Goal: Information Seeking & Learning: Find specific fact

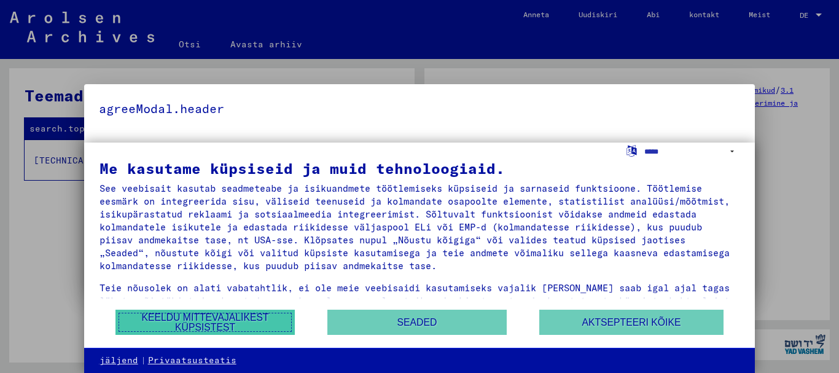
click at [202, 318] on font "Keeldu mittevajalikest küpsistest" at bounding box center [204, 322] width 127 height 20
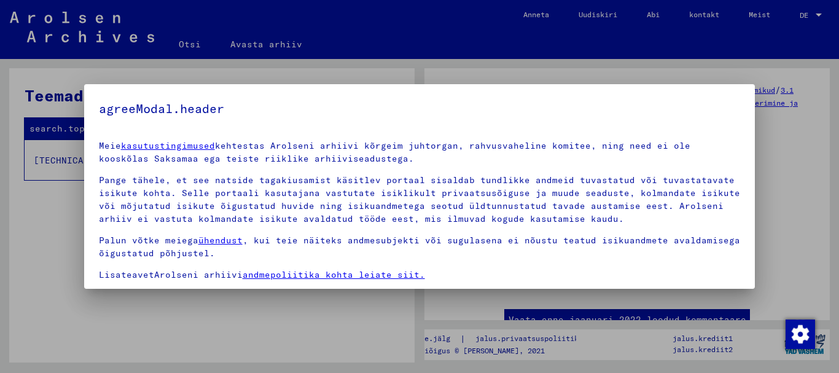
drag, startPoint x: 757, startPoint y: 203, endPoint x: 757, endPoint y: 220, distance: 17.2
click at [757, 220] on div at bounding box center [419, 186] width 839 height 373
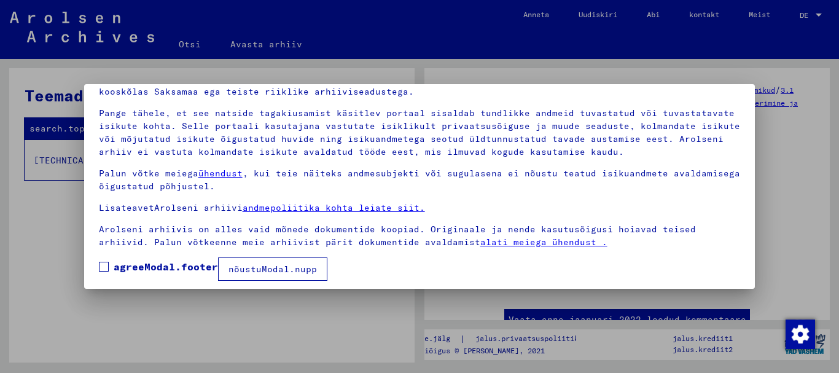
scroll to position [73, 0]
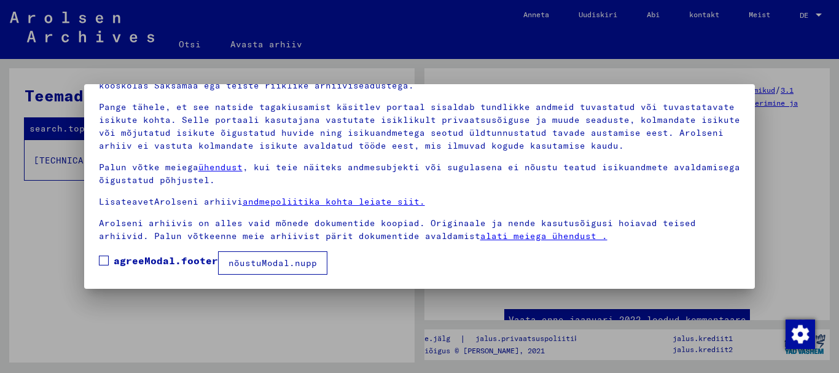
click at [106, 261] on span at bounding box center [104, 261] width 10 height 10
click at [247, 260] on font "nõustuModal.nupp" at bounding box center [273, 262] width 88 height 11
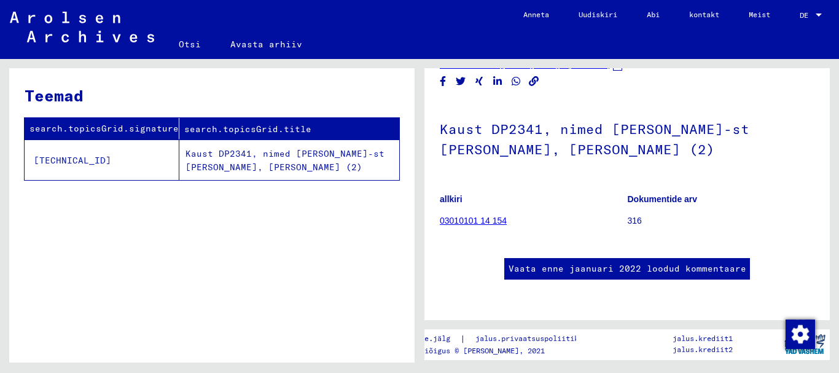
scroll to position [0, 0]
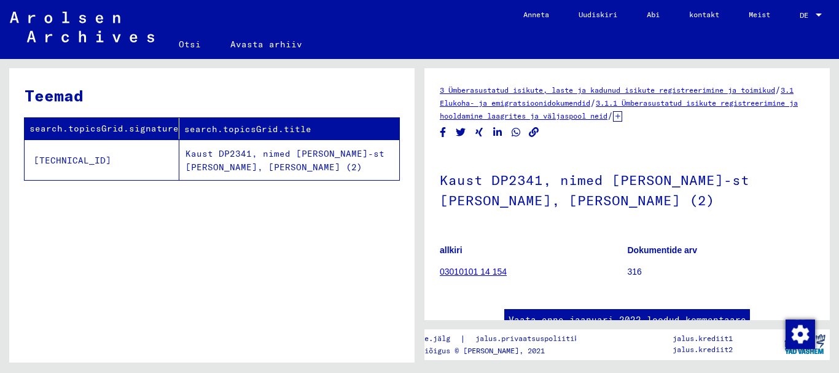
click at [662, 106] on font "3.1.1 Ümberasustatud isikute registreerimine ja hooldamine laagrites ja väljasp…" at bounding box center [619, 109] width 358 height 22
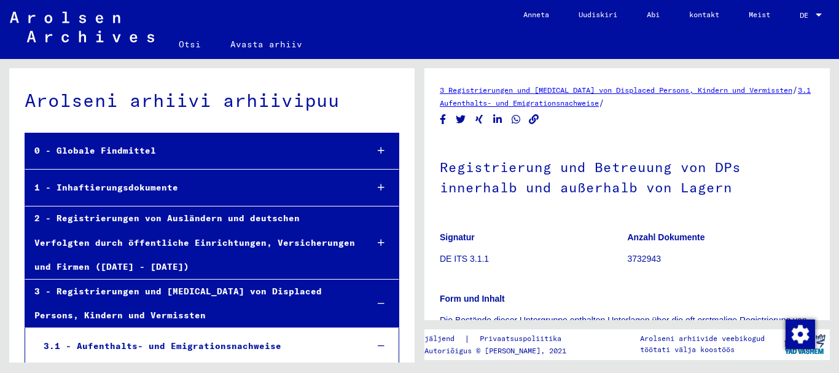
scroll to position [170, 0]
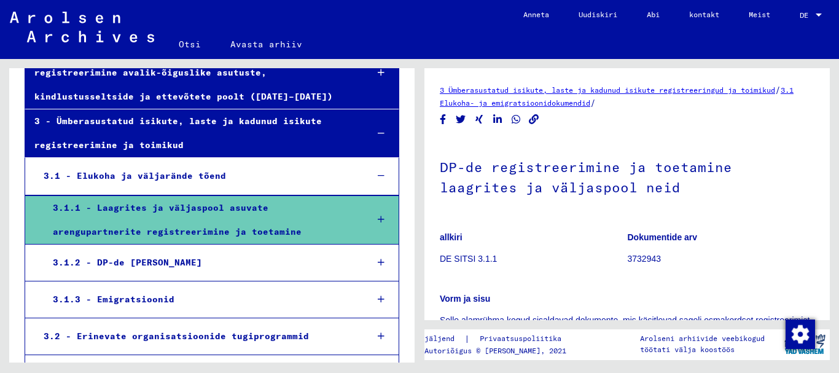
click at [265, 230] on font "3.1.1 - Laagrites ja väljaspool asuvate arengupartnerite registreerimine ja toe…" at bounding box center [177, 219] width 249 height 35
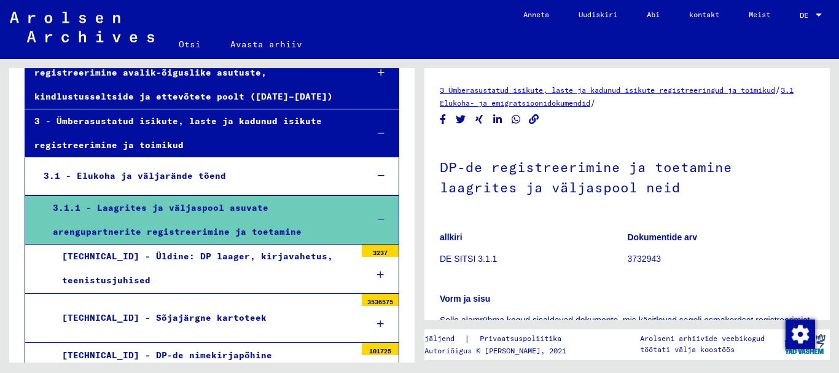
click at [265, 230] on font "3.1.1 - Laagrites ja väljaspool asuvate arengupartnerite registreerimine ja toe…" at bounding box center [177, 219] width 249 height 35
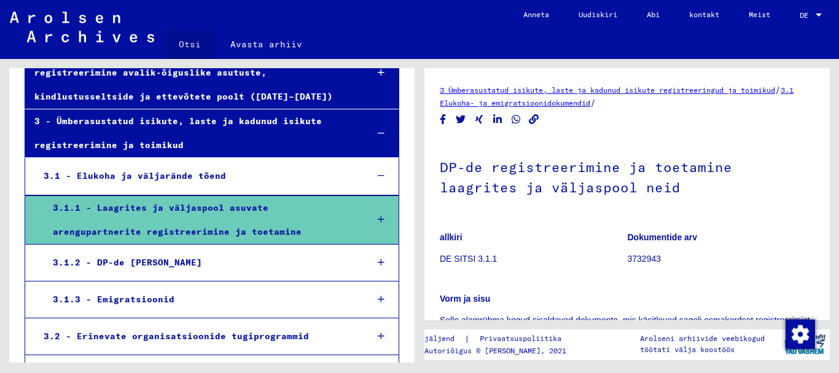
click at [192, 45] on font "Otsi" at bounding box center [190, 44] width 22 height 11
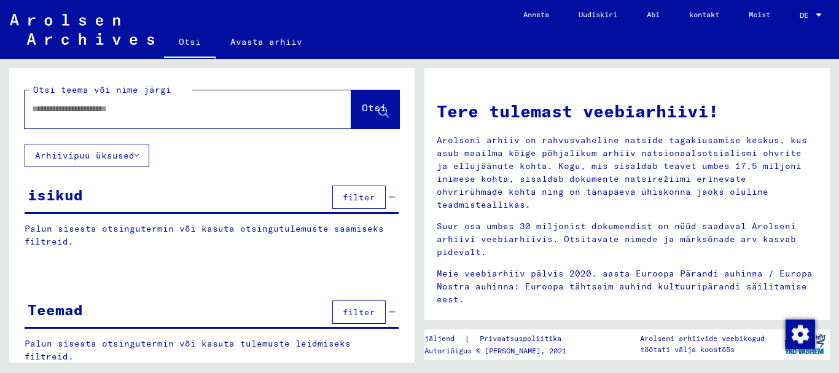
click at [143, 111] on input "text" at bounding box center [173, 109] width 283 height 13
type input "**********"
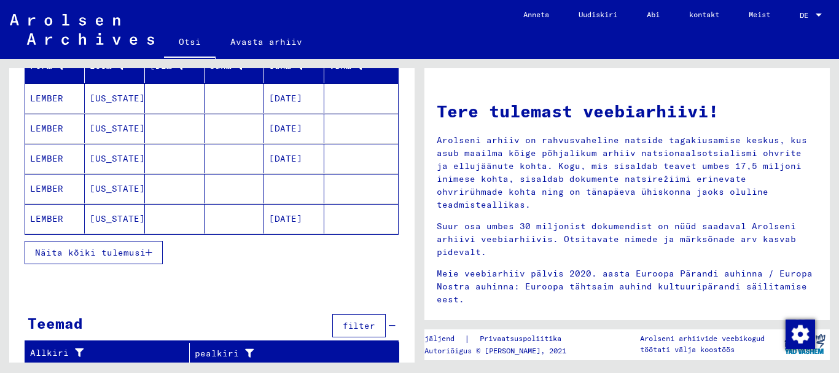
scroll to position [168, 0]
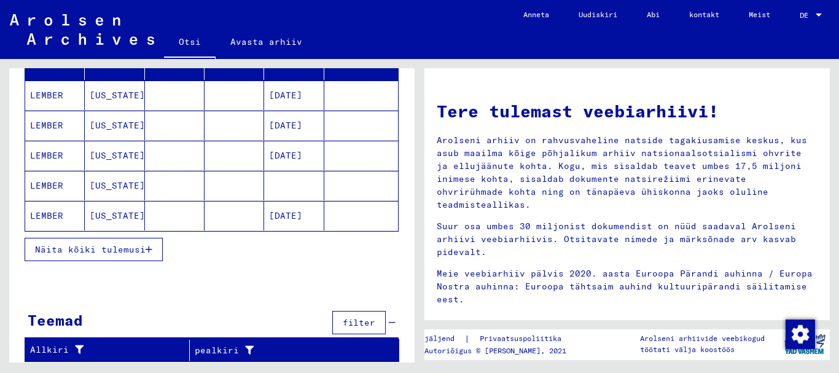
click at [101, 155] on font "[US_STATE]" at bounding box center [117, 155] width 55 height 11
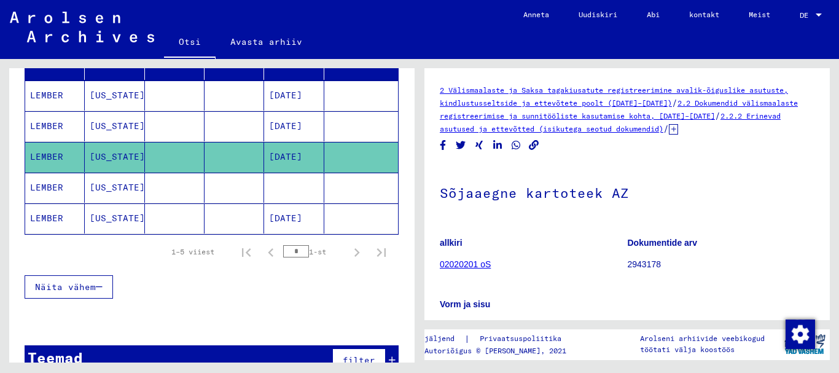
click at [97, 192] on font "[US_STATE]" at bounding box center [117, 187] width 55 height 11
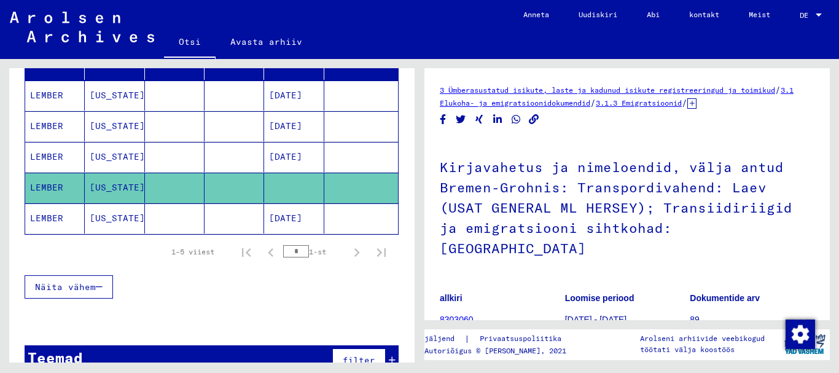
click at [114, 96] on font "[US_STATE]" at bounding box center [117, 95] width 55 height 11
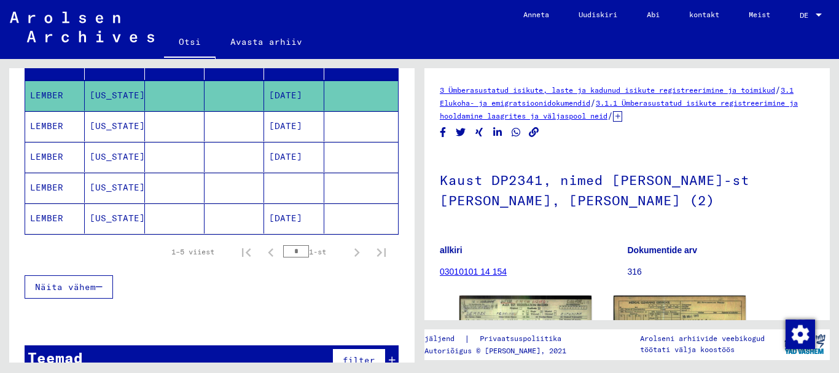
click at [105, 130] on font "[US_STATE]" at bounding box center [117, 125] width 55 height 11
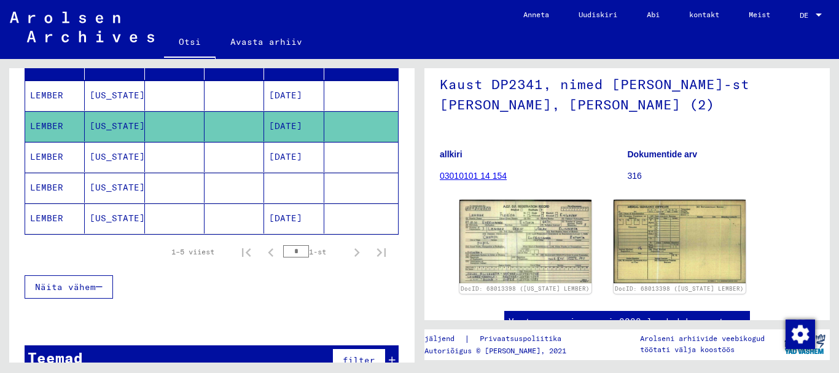
scroll to position [168, 0]
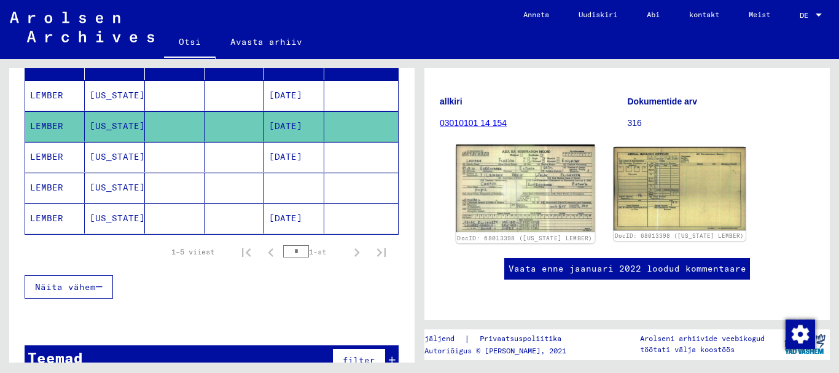
click at [533, 181] on img at bounding box center [526, 188] width 139 height 88
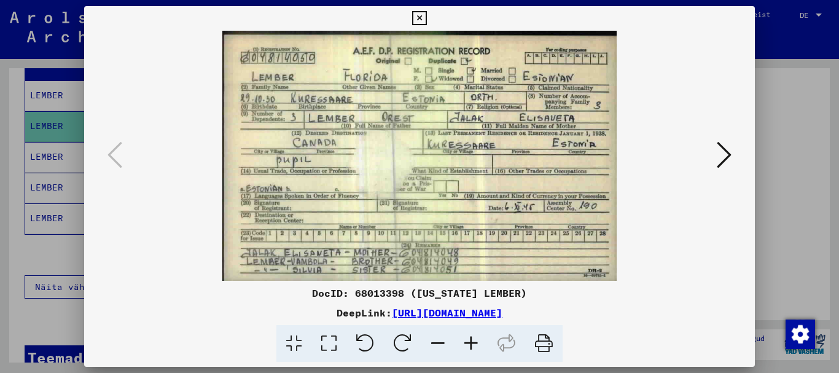
click at [722, 160] on icon at bounding box center [724, 154] width 15 height 29
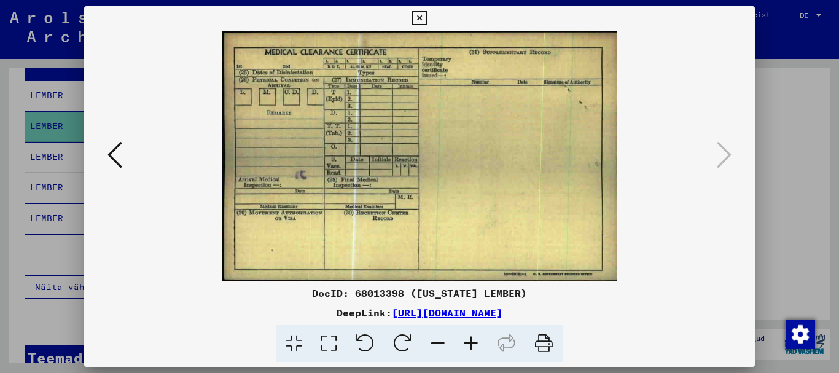
click at [114, 161] on icon at bounding box center [115, 154] width 15 height 29
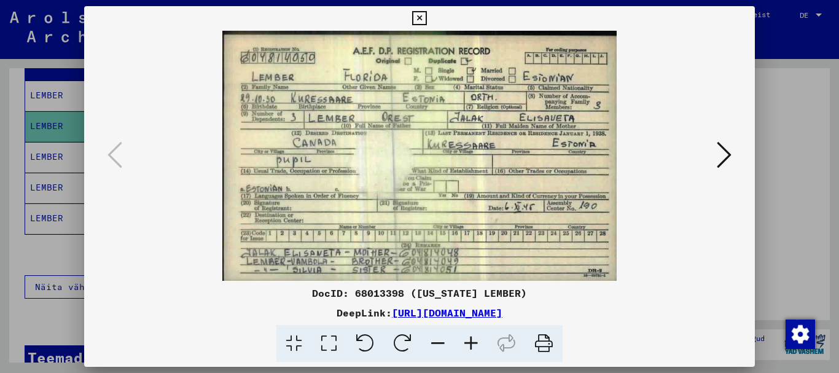
click at [418, 16] on icon at bounding box center [419, 18] width 14 height 15
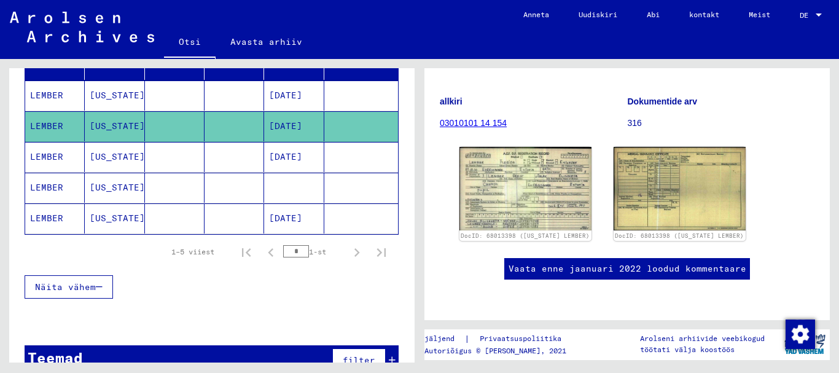
click at [50, 155] on font "LEMBER" at bounding box center [46, 156] width 33 height 11
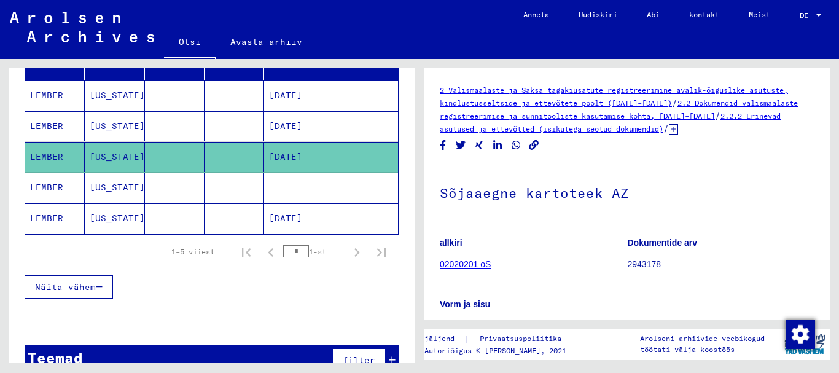
drag, startPoint x: 820, startPoint y: 144, endPoint x: 825, endPoint y: 155, distance: 11.9
click at [825, 155] on div "2 Välismaalaste ja Saksa tagakiusatute registreerimine avalik-õiguslike asutust…" at bounding box center [628, 194] width 406 height 252
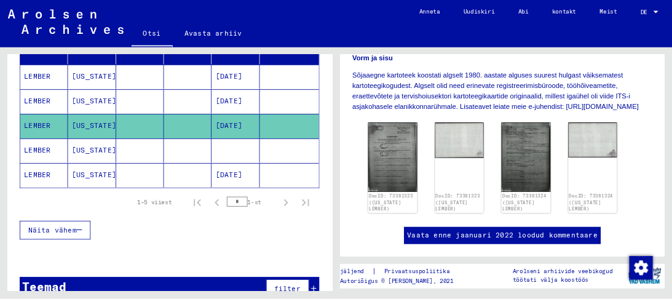
scroll to position [239, 0]
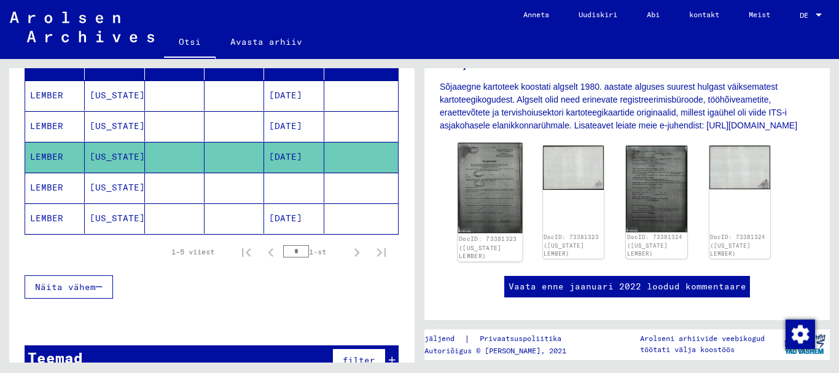
click at [494, 184] on img at bounding box center [490, 188] width 64 height 90
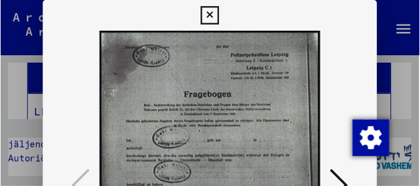
scroll to position [172, 0]
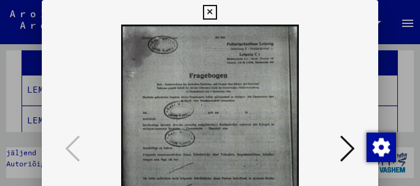
click at [346, 150] on icon at bounding box center [347, 148] width 15 height 29
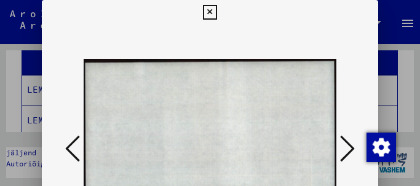
drag, startPoint x: 418, startPoint y: 60, endPoint x: 419, endPoint y: 116, distance: 56.6
click at [419, 116] on div at bounding box center [210, 93] width 420 height 186
